Goal: Check status: Check status

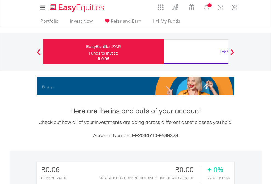
scroll to position [53, 86]
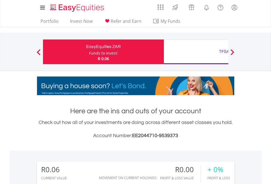
click at [89, 52] on div "Funds to invest:" at bounding box center [103, 52] width 29 height 5
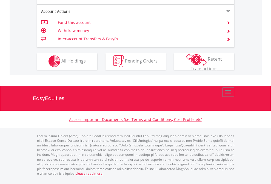
scroll to position [513, 0]
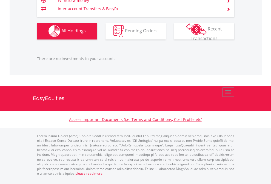
scroll to position [543, 0]
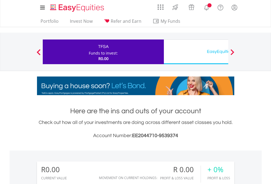
scroll to position [53, 86]
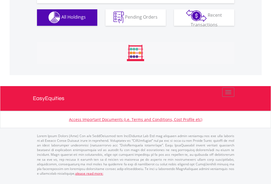
scroll to position [543, 0]
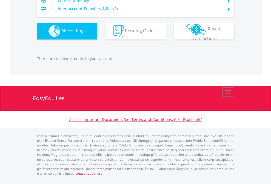
scroll to position [53, 86]
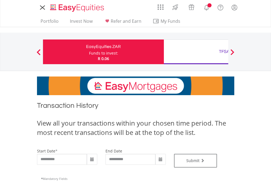
type input "**********"
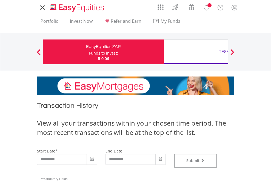
type input "**********"
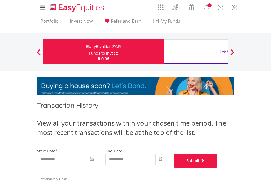
click at [218, 168] on button "Submit" at bounding box center [195, 161] width 43 height 14
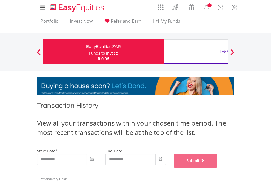
scroll to position [223, 0]
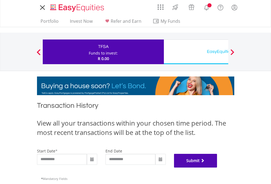
click at [218, 168] on button "Submit" at bounding box center [195, 161] width 43 height 14
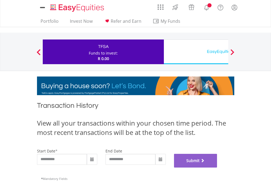
scroll to position [223, 0]
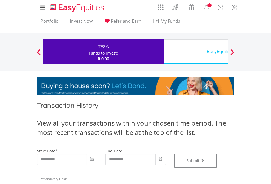
click at [196, 52] on div "EasyEquities USD" at bounding box center [224, 52] width 114 height 8
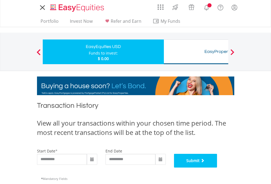
click at [218, 168] on button "Submit" at bounding box center [195, 161] width 43 height 14
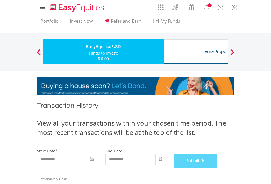
scroll to position [223, 0]
